Goal: Check status: Check status

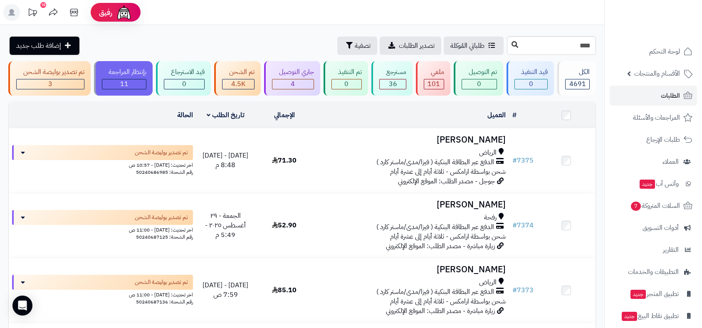
type input "****"
click at [512, 44] on icon at bounding box center [515, 44] width 7 height 7
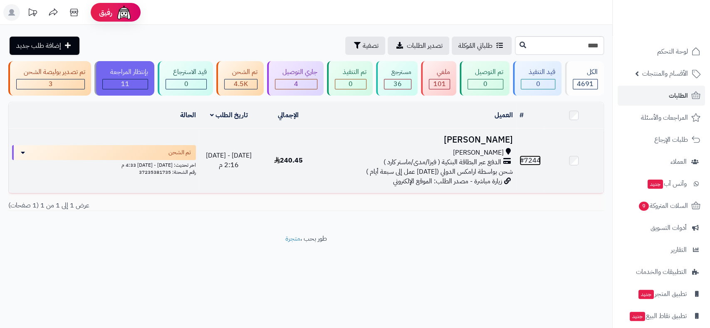
click at [535, 158] on link "# 7244" at bounding box center [530, 161] width 21 height 10
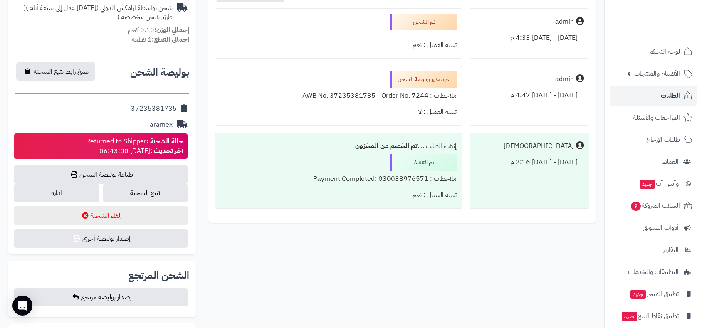
scroll to position [323, 0]
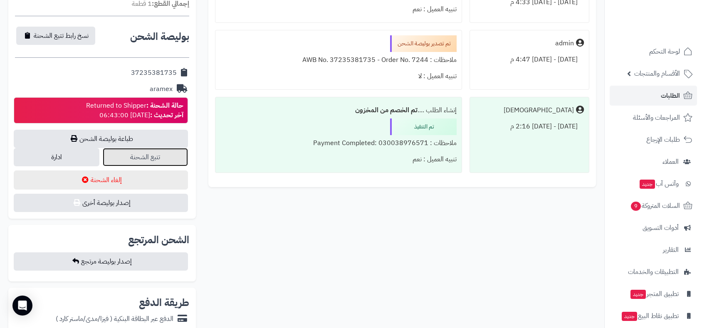
click at [141, 160] on link "تتبع الشحنة" at bounding box center [145, 157] width 85 height 18
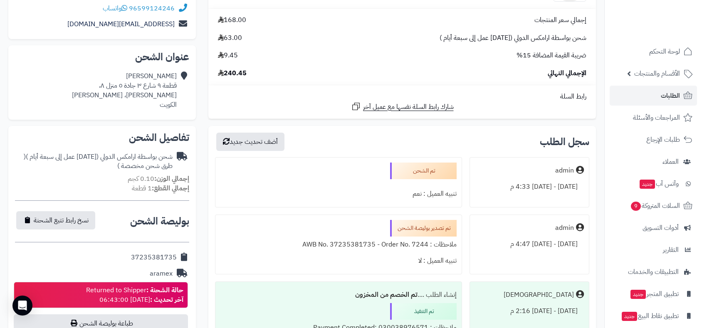
scroll to position [416, 0]
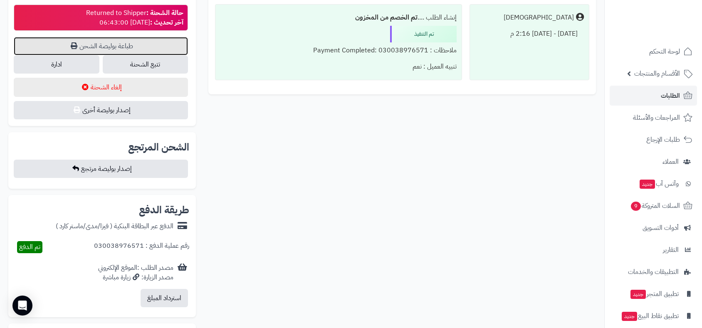
click at [141, 48] on link "طباعة بوليصة الشحن" at bounding box center [101, 46] width 174 height 18
click at [268, 129] on div "**********" at bounding box center [302, 48] width 600 height 728
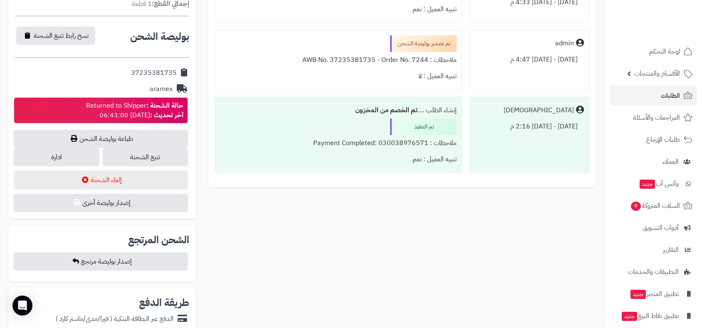
scroll to position [92, 0]
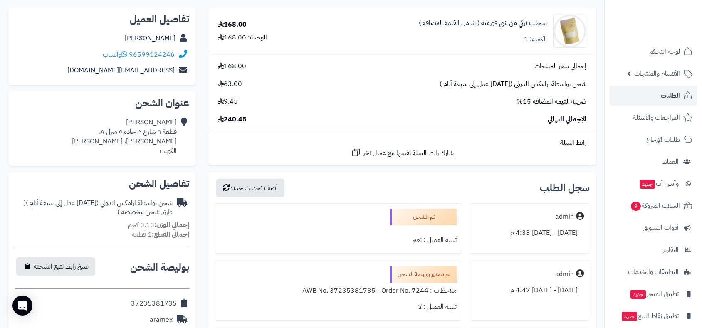
click at [134, 200] on div "شحن بواسطة ارامكس الدولي (من ثلاثة أيام عمل إلى سبعة أيام ) ( طرق شحن مخصصة )" at bounding box center [94, 207] width 158 height 19
click at [223, 225] on div at bounding box center [338, 228] width 236 height 7
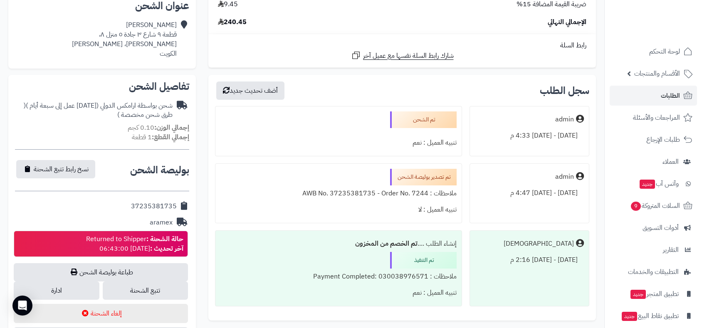
scroll to position [95, 0]
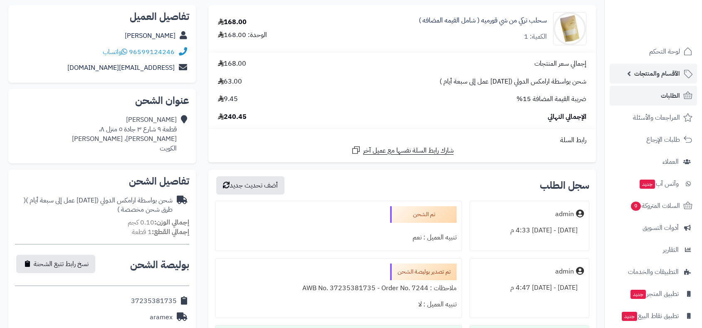
scroll to position [95, 0]
click at [675, 93] on span "الطلبات" at bounding box center [670, 96] width 19 height 12
click at [666, 99] on span "الطلبات" at bounding box center [670, 96] width 19 height 12
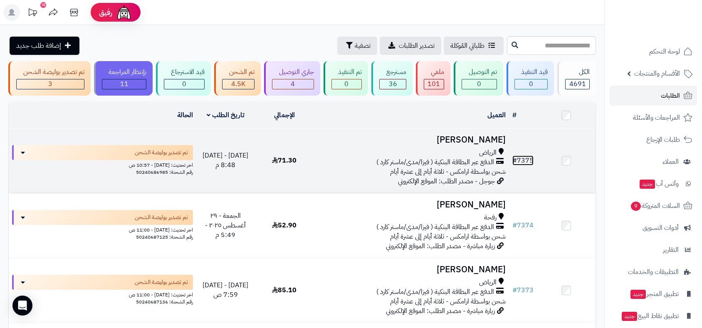
click at [527, 160] on link "# 7375" at bounding box center [523, 161] width 21 height 10
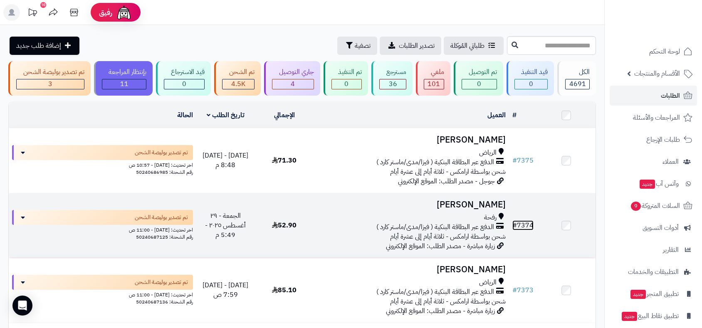
click at [519, 224] on link "# 7374" at bounding box center [523, 225] width 21 height 10
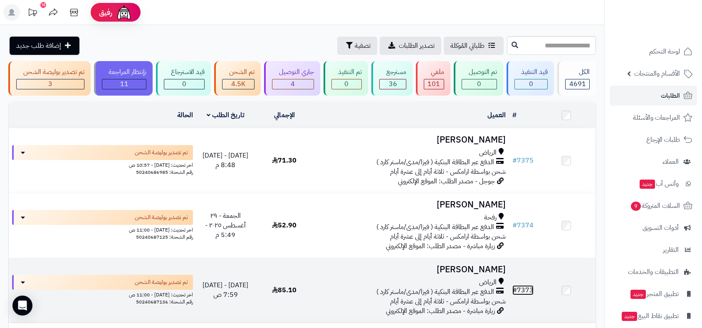
click at [525, 289] on link "# 7373" at bounding box center [523, 290] width 21 height 10
